Goal: Task Accomplishment & Management: Manage account settings

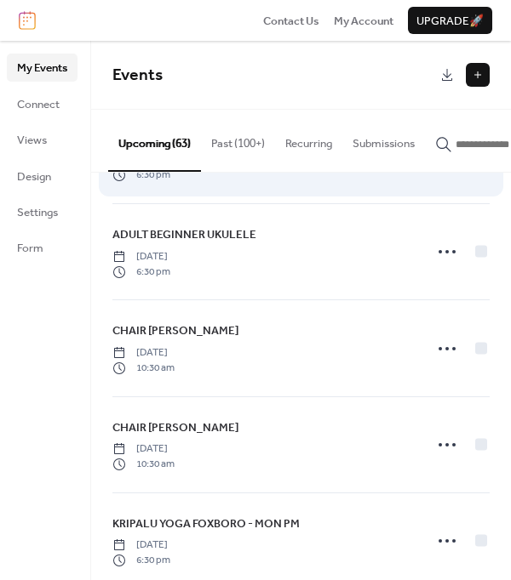
scroll to position [2690, 0]
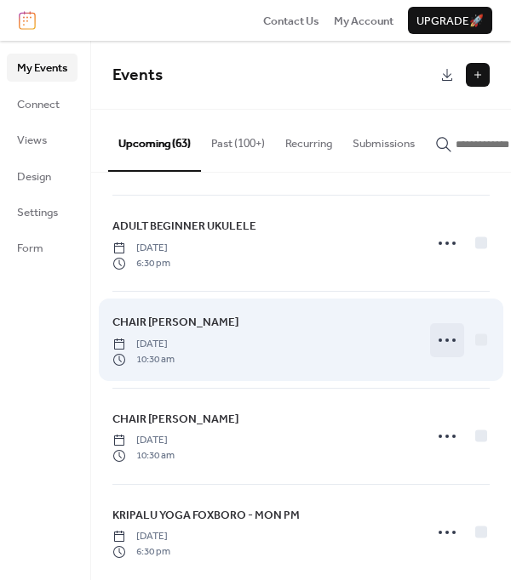
click at [442, 339] on icon at bounding box center [446, 340] width 27 height 27
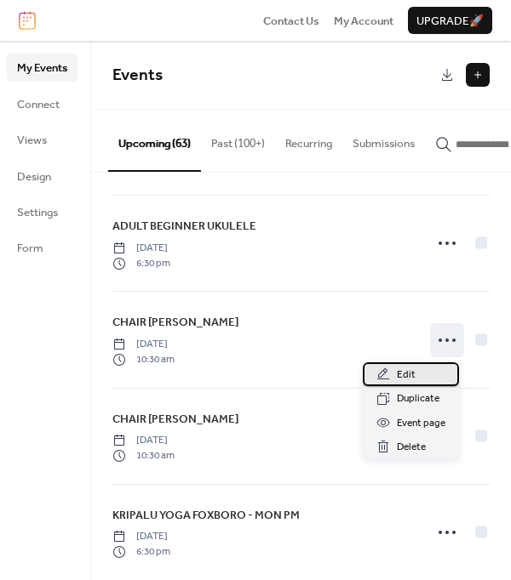
click at [409, 372] on span "Edit" at bounding box center [406, 375] width 19 height 17
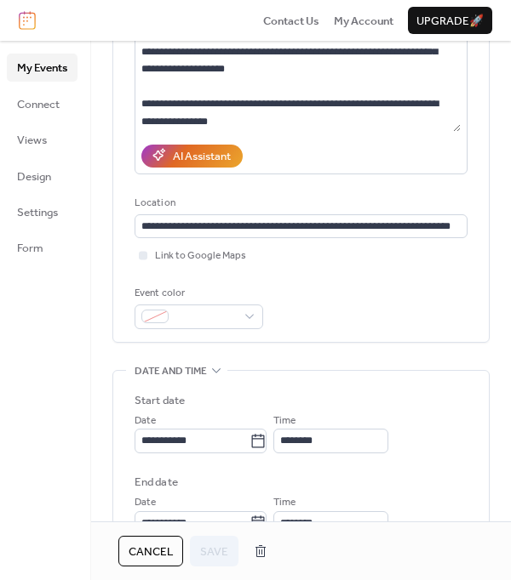
scroll to position [228, 0]
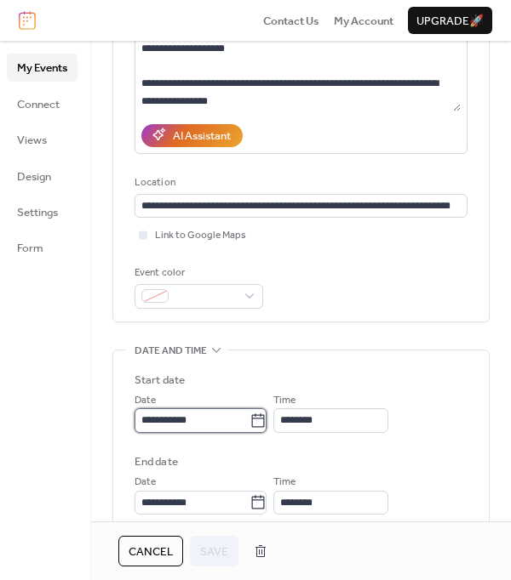
click at [249, 420] on input "**********" at bounding box center [191, 421] width 115 height 24
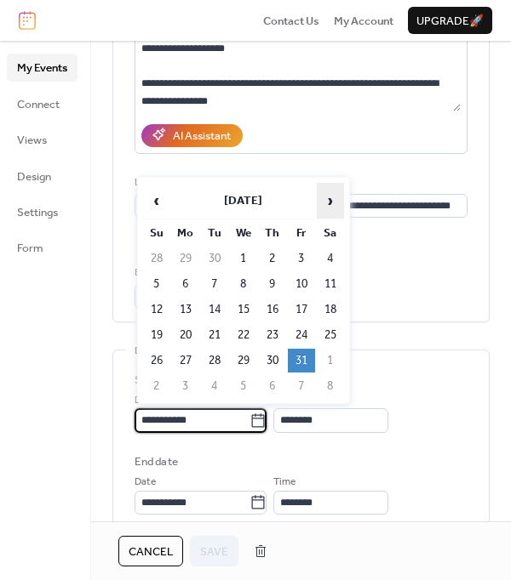
click at [328, 203] on span "›" at bounding box center [330, 201] width 26 height 34
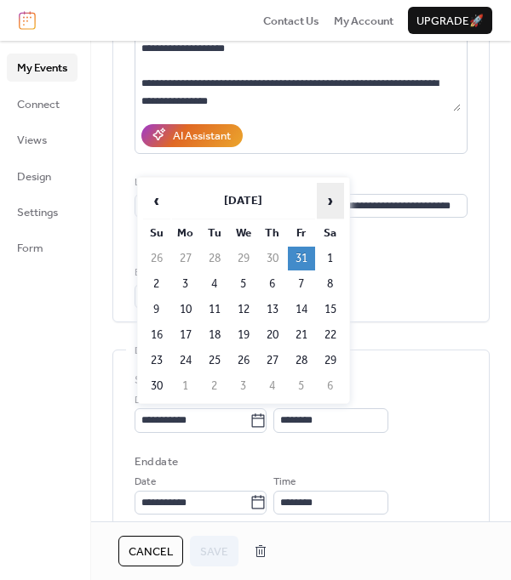
click at [328, 203] on span "›" at bounding box center [330, 201] width 26 height 34
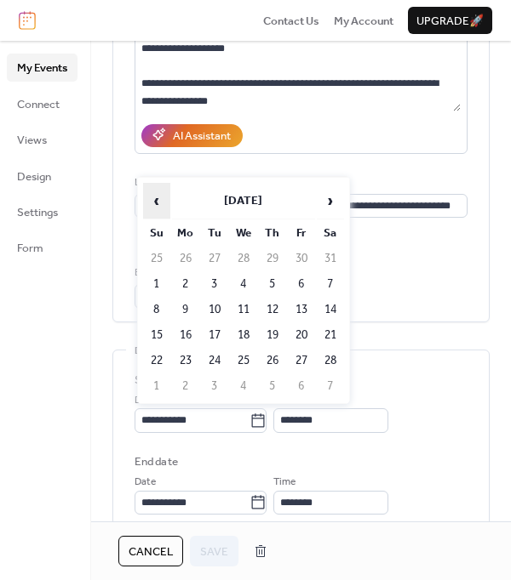
click at [152, 200] on span "‹" at bounding box center [157, 201] width 26 height 34
click at [304, 310] on td "16" at bounding box center [301, 310] width 27 height 24
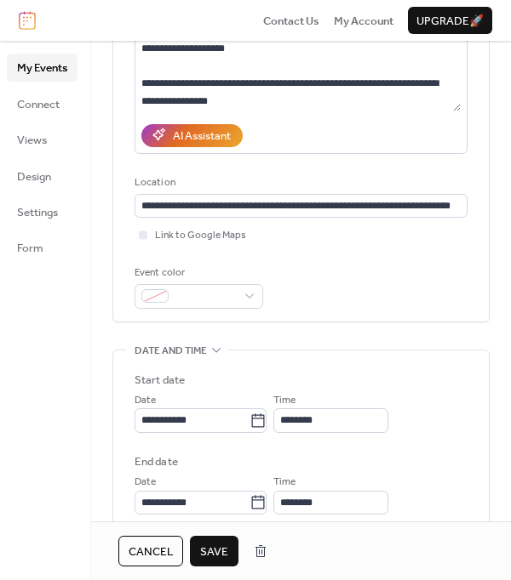
type input "**********"
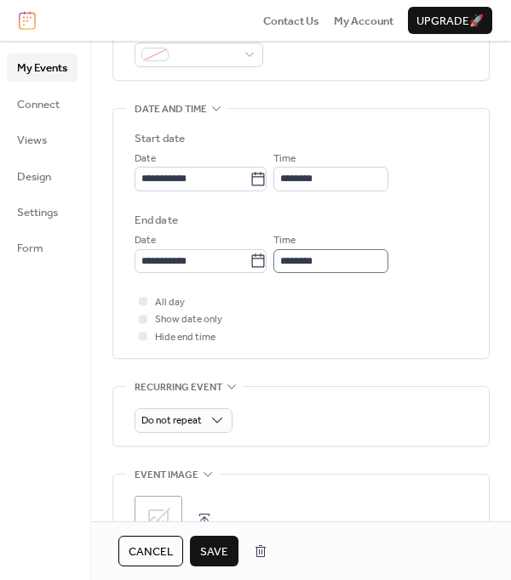
scroll to position [471, 0]
click at [215, 551] on span "Save" at bounding box center [214, 552] width 28 height 17
